Goal: Task Accomplishment & Management: Complete application form

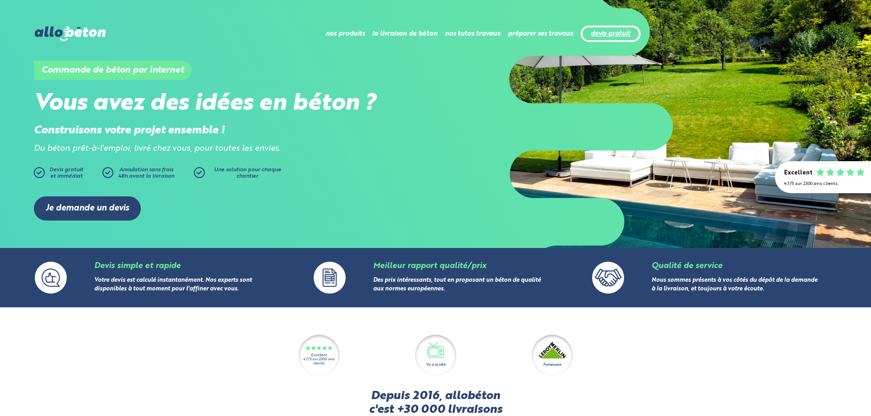
click at [614, 31] on link "devis gratuit" at bounding box center [611, 34] width 40 height 8
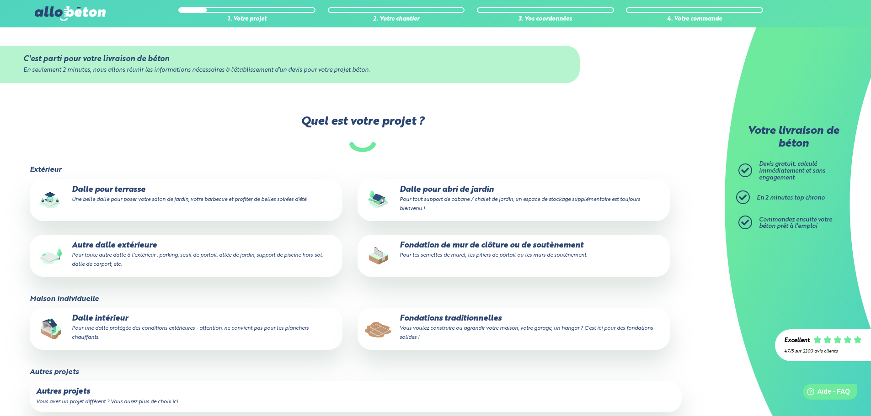
click at [171, 256] on small "Pour toute autre dalle à l'extérieur : parking, seuil de portail, allée de jard…" at bounding box center [197, 260] width 251 height 15
click at [0, 0] on input "Autre dalle extérieure Pour toute autre dalle à l'extérieur : parking, seuil de…" at bounding box center [0, 0] width 0 height 0
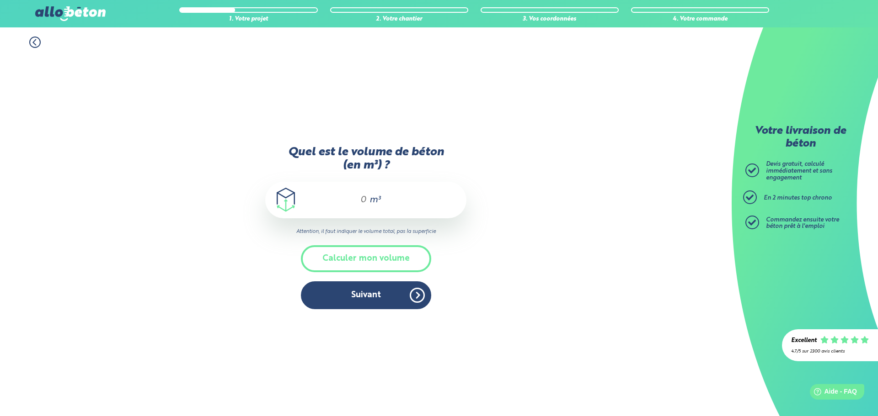
click at [363, 204] on input "Quel est le volume de béton (en m³) ?" at bounding box center [360, 200] width 16 height 11
type input "2"
click at [499, 221] on div "1. Votre projet 2. Votre chantier 3. Vos coordonnées 4. Votre commande Quel est…" at bounding box center [365, 221] width 731 height 389
click at [356, 295] on button "Suivant" at bounding box center [366, 296] width 130 height 28
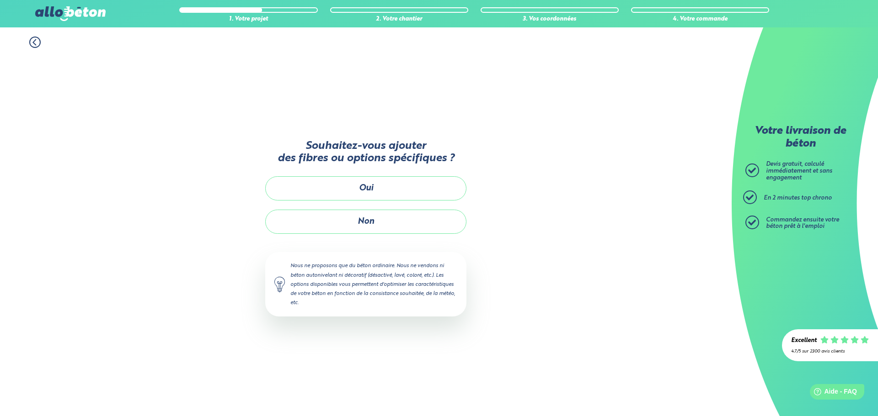
click at [395, 185] on button "Oui" at bounding box center [365, 188] width 201 height 24
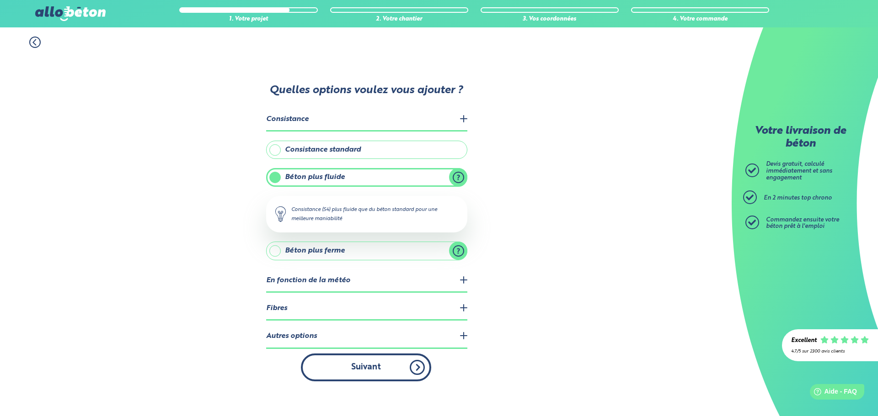
click at [374, 369] on button "Suivant" at bounding box center [366, 368] width 130 height 28
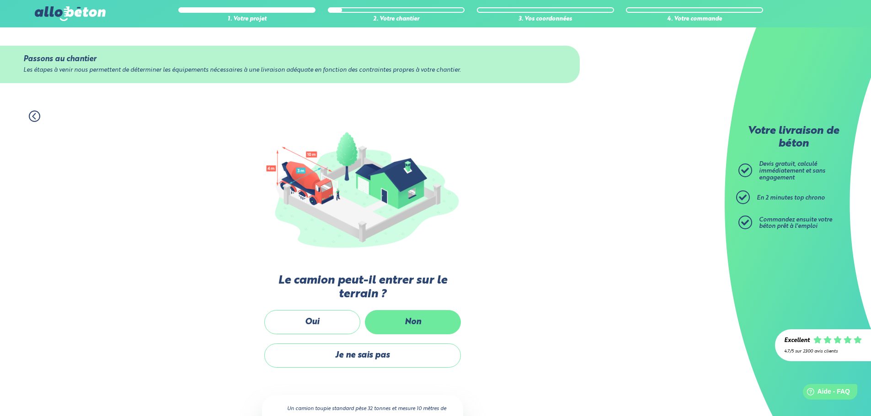
click at [406, 318] on label "Non" at bounding box center [413, 322] width 96 height 24
click at [0, 0] on input "Non" at bounding box center [0, 0] width 0 height 0
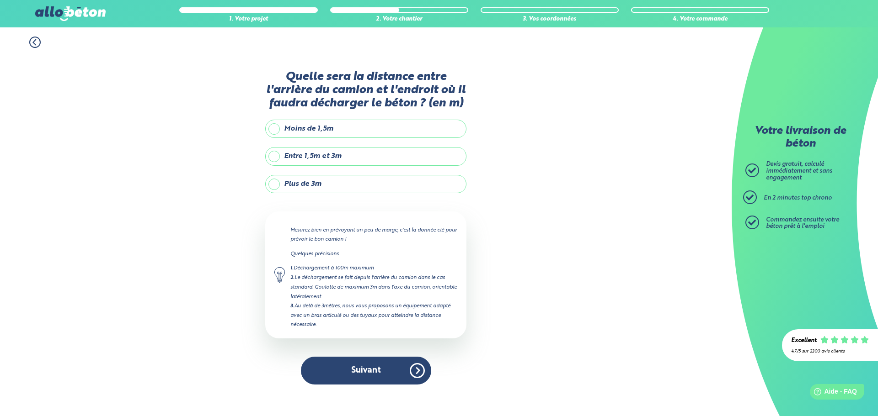
click at [344, 182] on label "Plus de 3m" at bounding box center [365, 184] width 201 height 18
click at [0, 0] on input "Plus de 3m" at bounding box center [0, 0] width 0 height 0
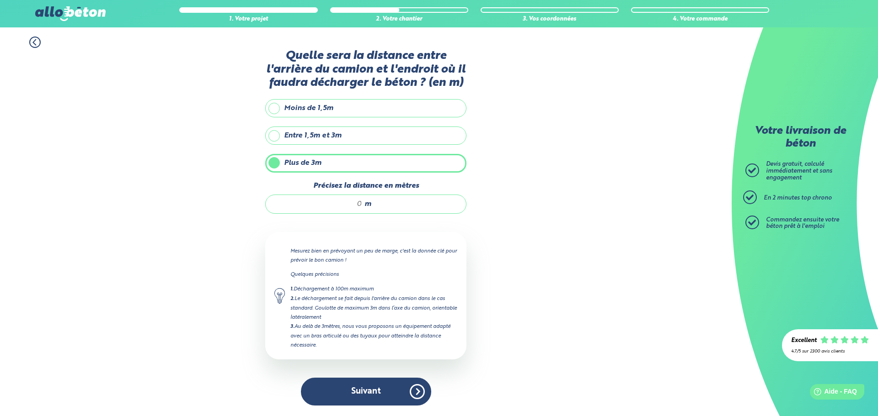
click at [345, 205] on input "Précisez la distance en mètres" at bounding box center [318, 204] width 87 height 9
drag, startPoint x: 352, startPoint y: 205, endPoint x: 379, endPoint y: 206, distance: 27.9
click at [379, 206] on div "m" at bounding box center [365, 204] width 201 height 19
type input "10"
click at [538, 237] on div "1. Votre projet 2. Votre chantier 3. Vos coordonnées 4. Votre commande Quelle s…" at bounding box center [365, 221] width 731 height 389
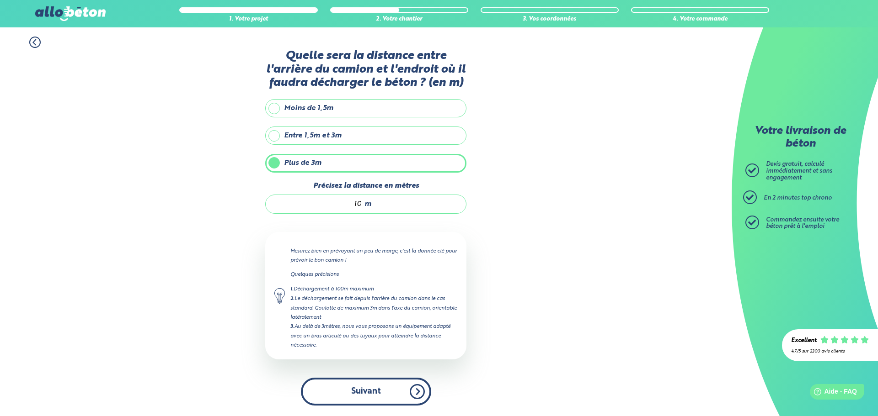
click at [368, 394] on button "Suivant" at bounding box center [366, 392] width 130 height 28
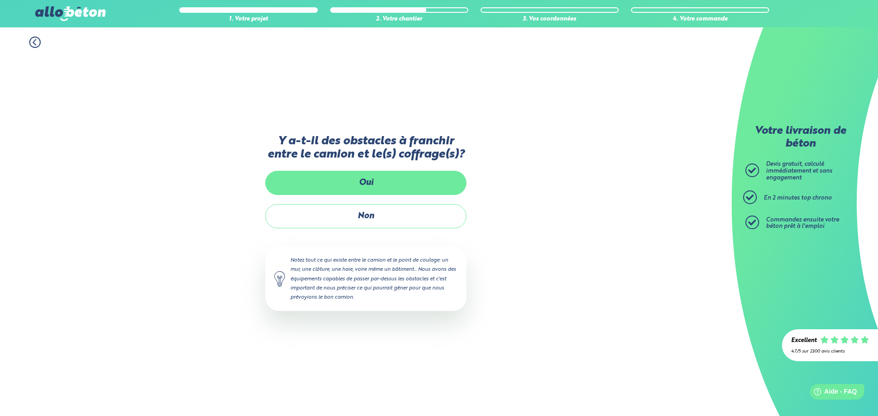
click at [359, 181] on label "Oui" at bounding box center [365, 183] width 201 height 24
click at [0, 0] on input "Oui" at bounding box center [0, 0] width 0 height 0
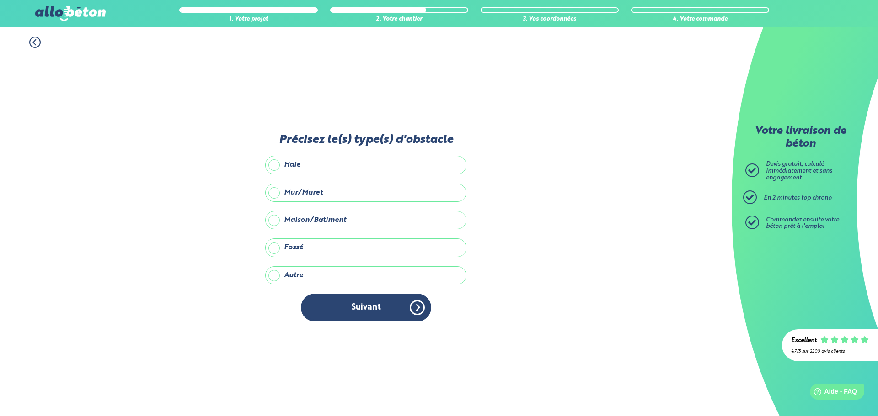
click at [347, 167] on label "Haie" at bounding box center [365, 165] width 201 height 18
click at [0, 0] on input "Haie" at bounding box center [0, 0] width 0 height 0
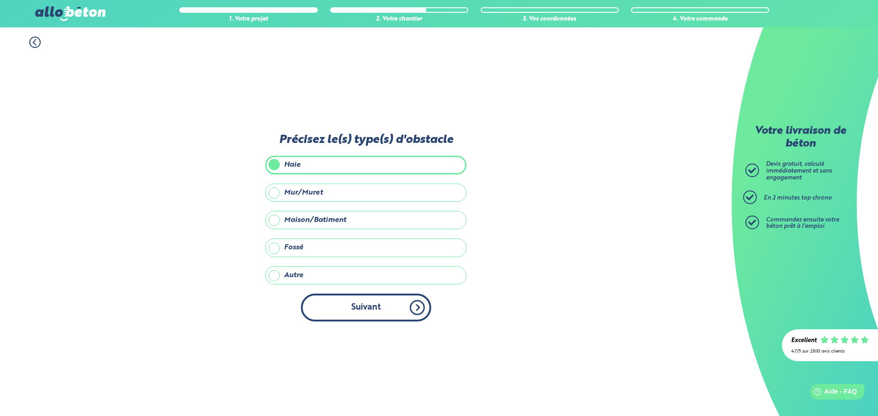
click at [358, 310] on button "Suivant" at bounding box center [366, 308] width 130 height 28
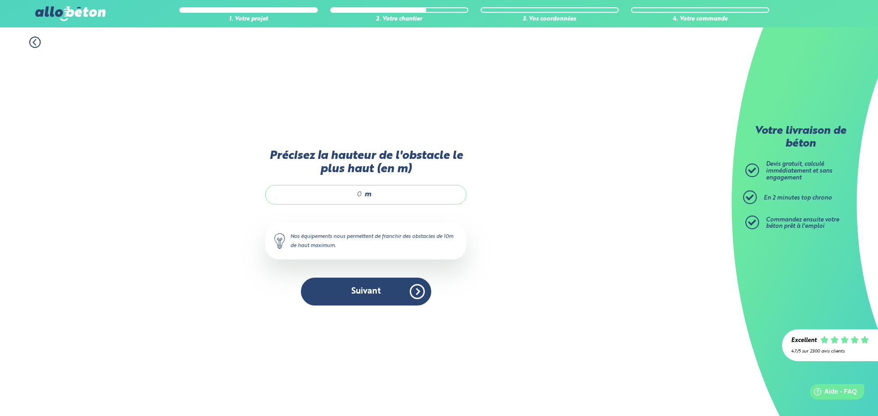
drag, startPoint x: 345, startPoint y: 193, endPoint x: 376, endPoint y: 196, distance: 31.7
click at [376, 196] on div "m" at bounding box center [365, 194] width 201 height 19
type input "2"
drag, startPoint x: 336, startPoint y: 195, endPoint x: 378, endPoint y: 199, distance: 42.3
click at [378, 199] on div "3 m" at bounding box center [365, 194] width 201 height 19
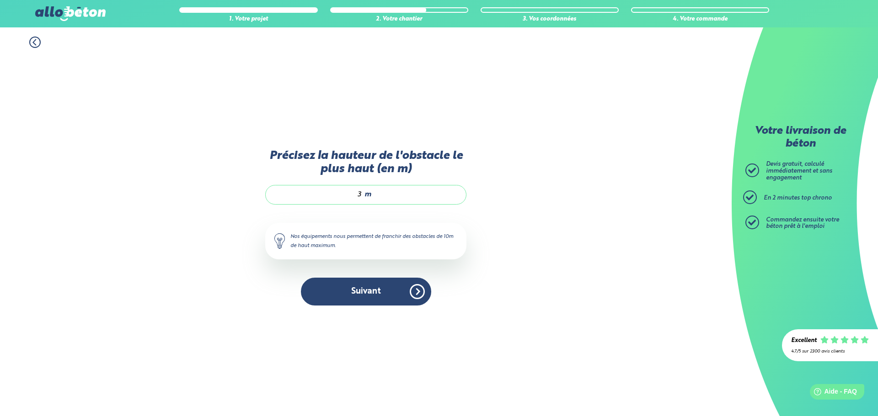
type input "2"
click at [364, 297] on button "Suivant" at bounding box center [366, 292] width 130 height 28
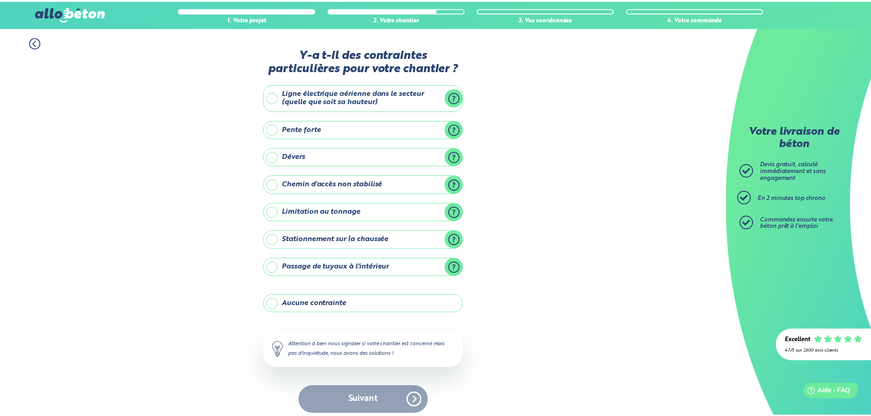
scroll to position [7, 0]
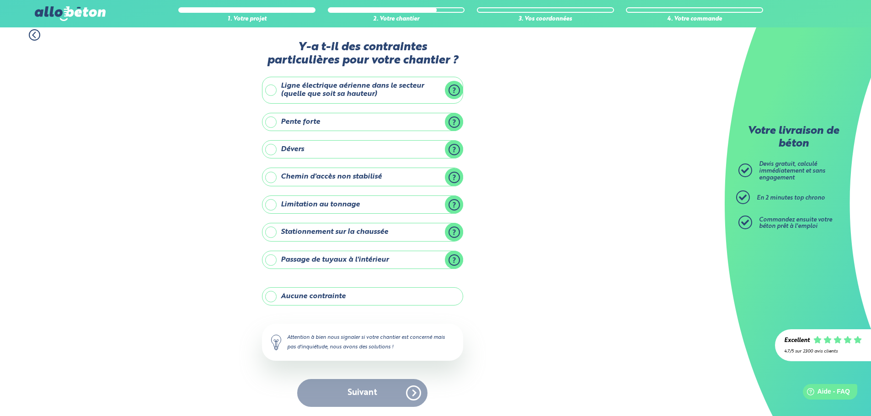
click at [293, 294] on label "Aucune contrainte" at bounding box center [362, 297] width 201 height 18
click at [0, 0] on input "Aucune contrainte" at bounding box center [0, 0] width 0 height 0
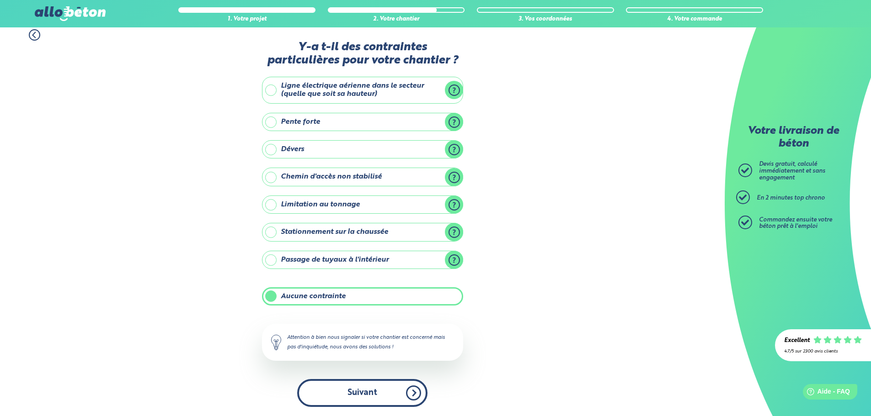
click at [358, 392] on button "Suivant" at bounding box center [362, 393] width 130 height 28
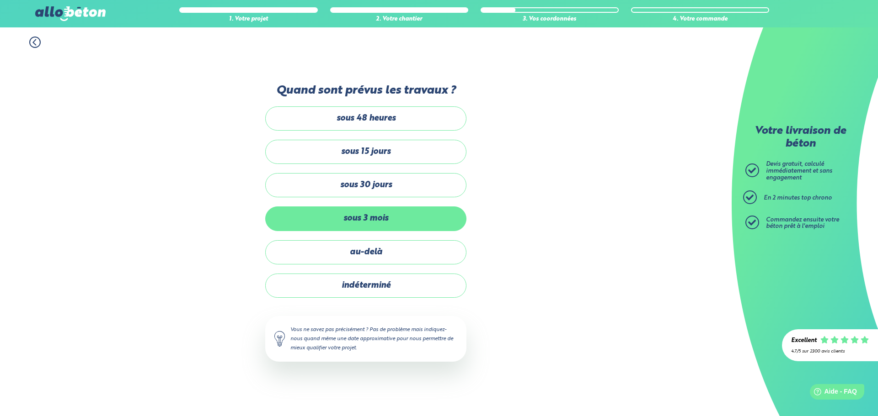
click at [401, 220] on label "sous 3 mois" at bounding box center [365, 219] width 201 height 24
click at [0, 0] on input "sous 3 mois" at bounding box center [0, 0] width 0 height 0
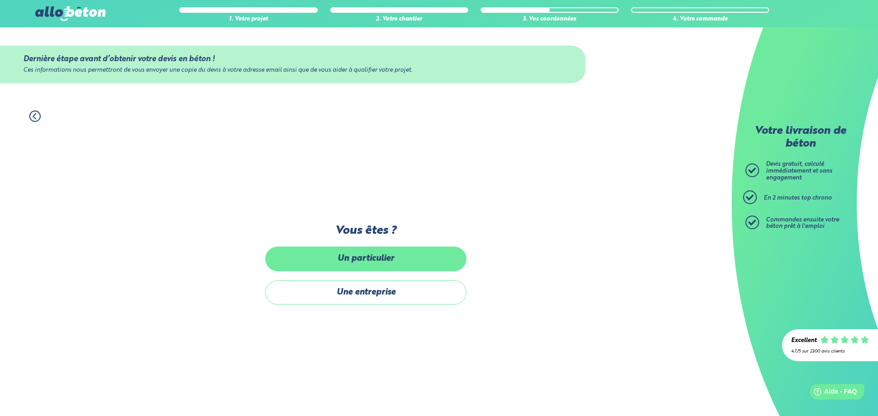
click at [389, 260] on label "Un particulier" at bounding box center [365, 259] width 201 height 24
click at [0, 0] on input "Un particulier" at bounding box center [0, 0] width 0 height 0
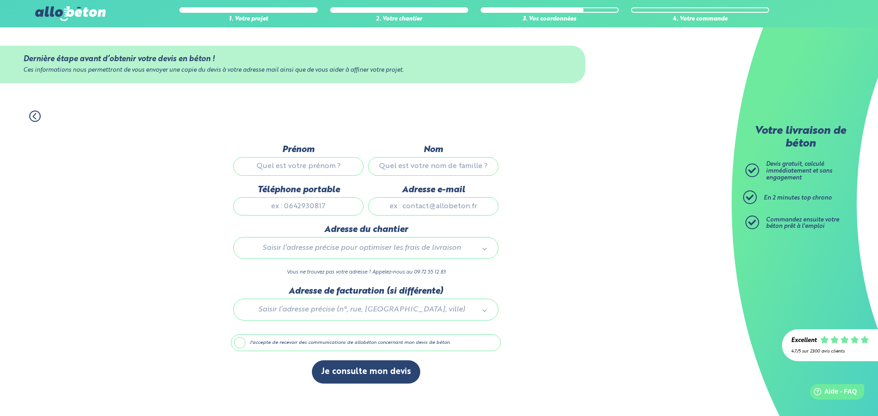
click at [334, 167] on input "Prénom" at bounding box center [298, 166] width 130 height 18
type input "Philippe"
type input "Dubois"
type input "0609964113"
type input "philois84800@gmail.com"
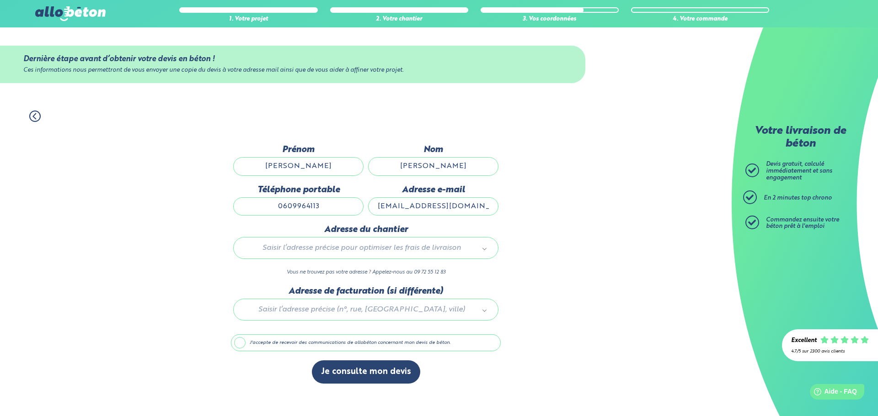
type input "80 rue des micocouliers; 84800 Lagnes, Maison, Pour vente immobilière"
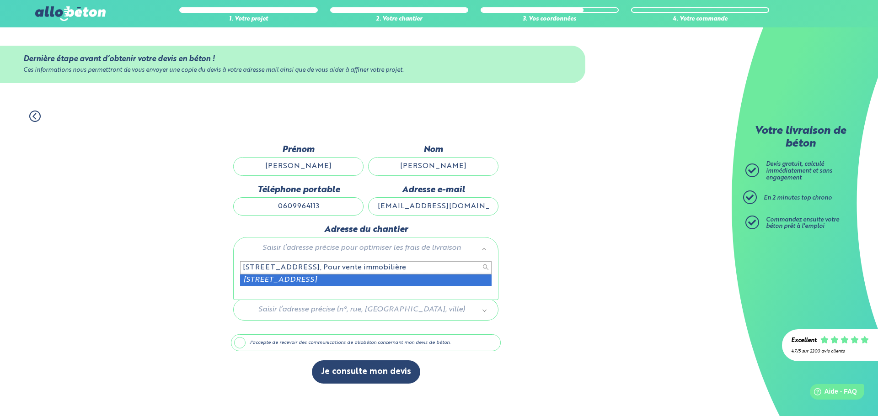
scroll to position [0, 7]
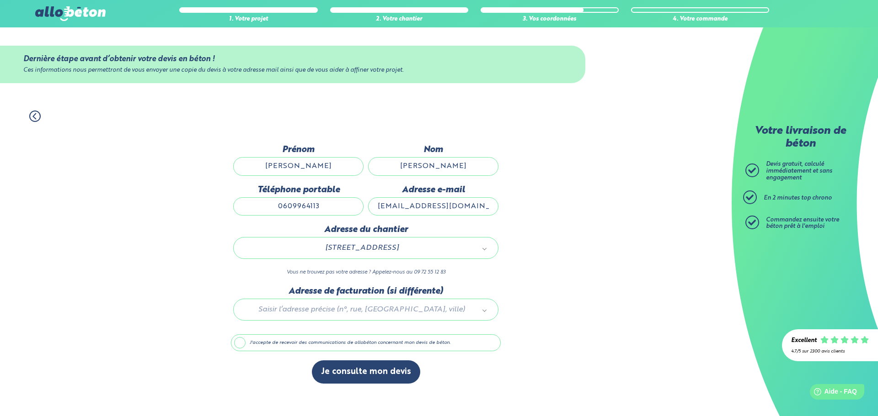
click at [553, 305] on div "1. Votre projet 2. Votre chantier 3. Vos coordonnées 4. Votre commande Dernière…" at bounding box center [365, 258] width 731 height 315
click at [357, 371] on button "Je consulte mon devis" at bounding box center [366, 372] width 108 height 23
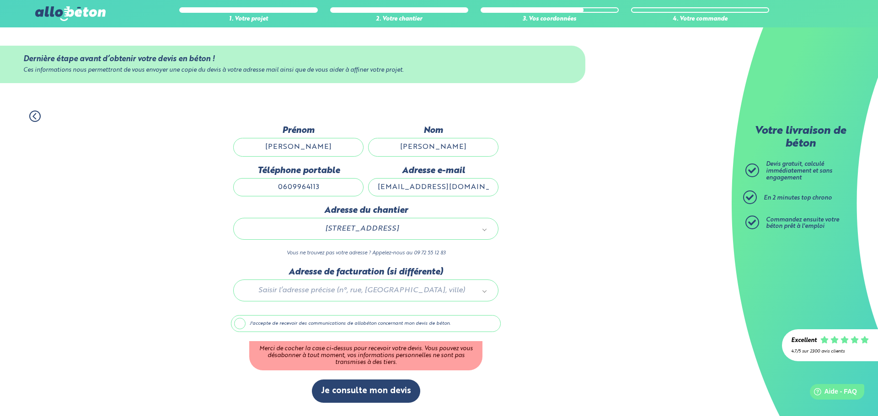
click at [269, 326] on label "J'accepte de recevoir des communications de allobéton concernant mon devis de b…" at bounding box center [366, 323] width 270 height 17
click at [0, 0] on input "J'accepte de recevoir des communications de allobéton concernant mon devis de b…" at bounding box center [0, 0] width 0 height 0
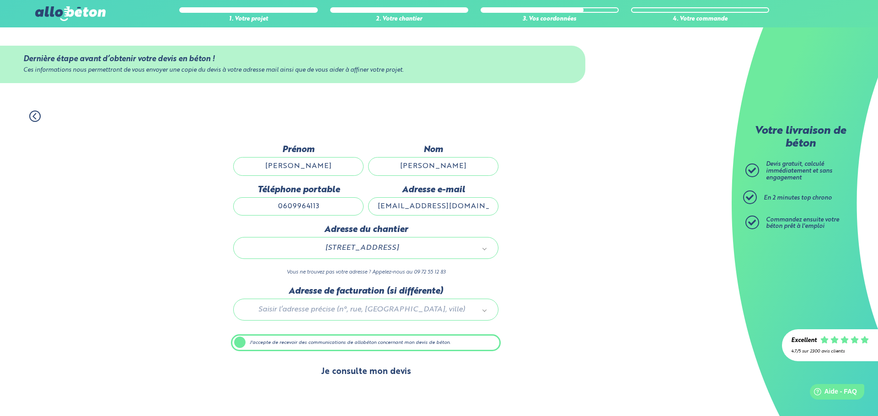
click at [354, 372] on button "Je consulte mon devis" at bounding box center [366, 372] width 108 height 23
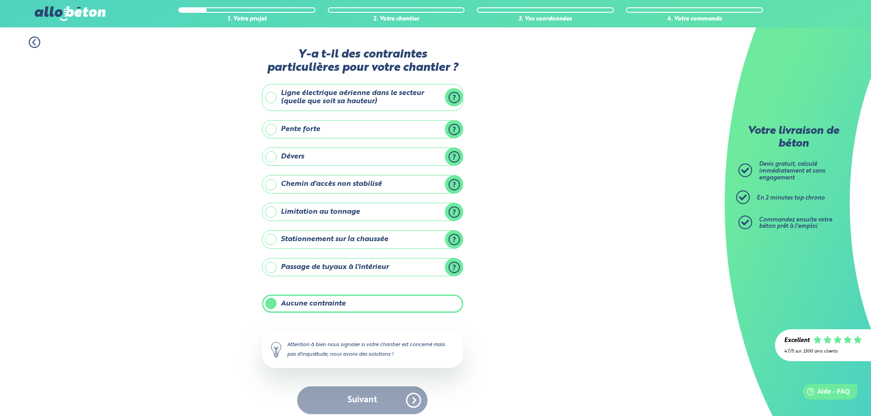
scroll to position [7, 0]
